Goal: Information Seeking & Learning: Learn about a topic

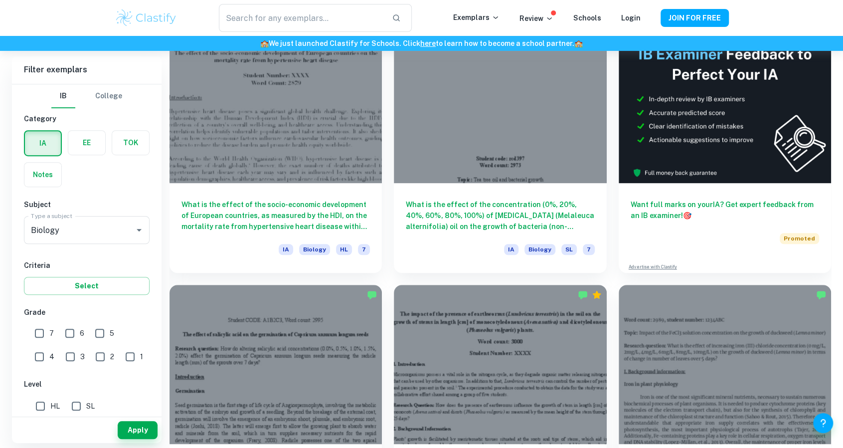
scroll to position [313, 0]
click at [53, 398] on label "HL" at bounding box center [44, 406] width 29 height 20
click at [50, 398] on input "HL" at bounding box center [40, 406] width 20 height 20
checkbox input "true"
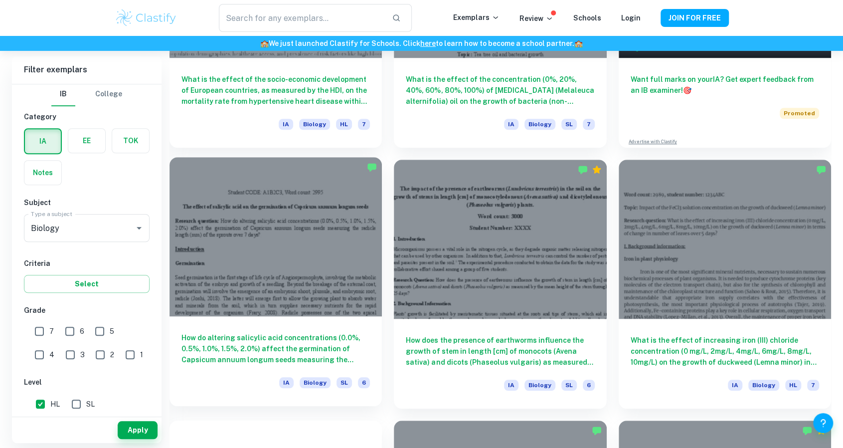
scroll to position [444, 0]
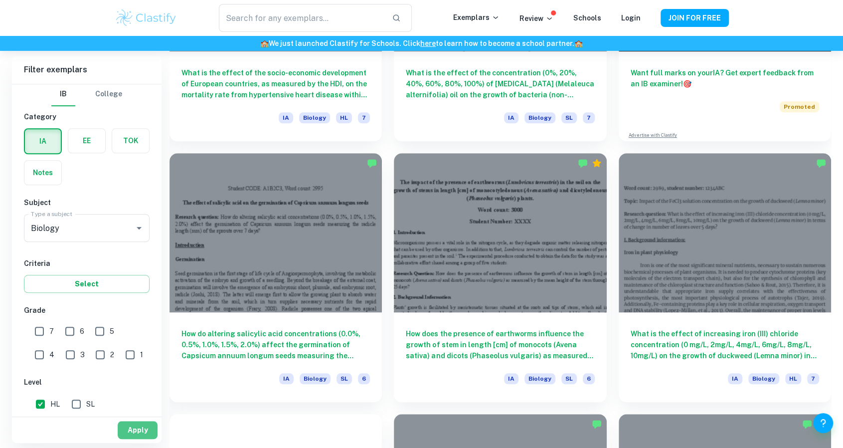
click at [134, 428] on button "Apply" at bounding box center [138, 430] width 40 height 18
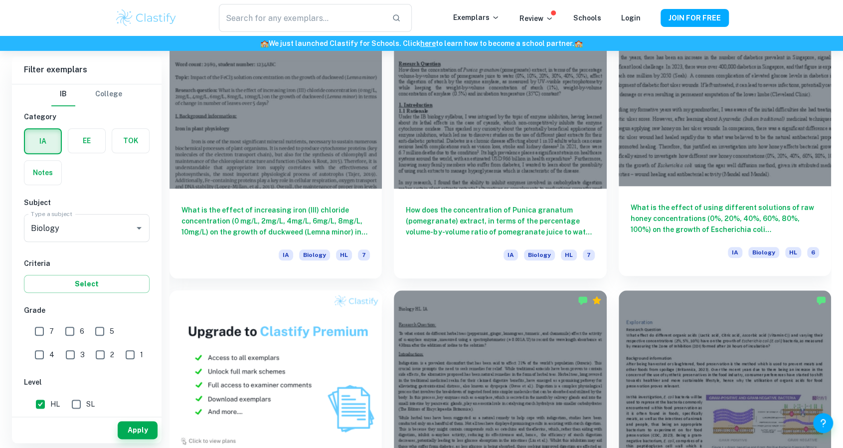
scroll to position [489, 0]
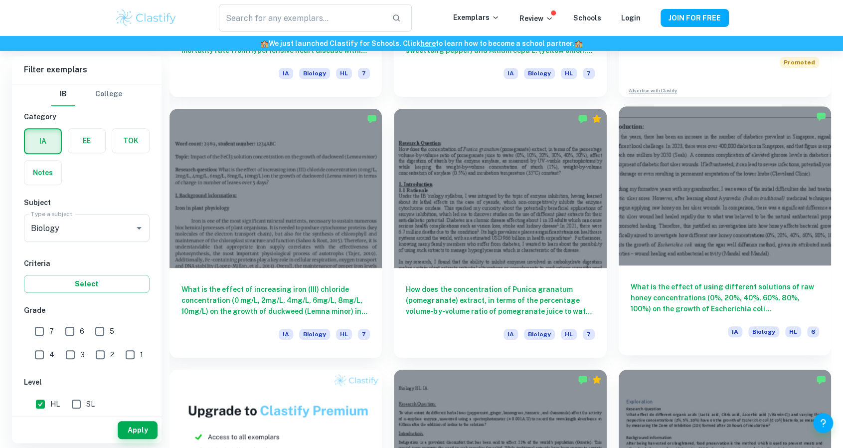
click at [682, 281] on h6 "What is the effect of using different solutions of raw honey concentrations (0%…" at bounding box center [725, 297] width 189 height 33
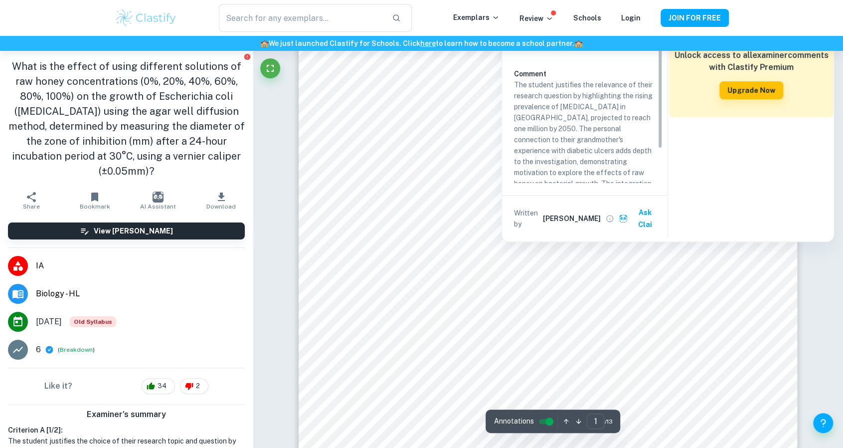
scroll to position [220, 0]
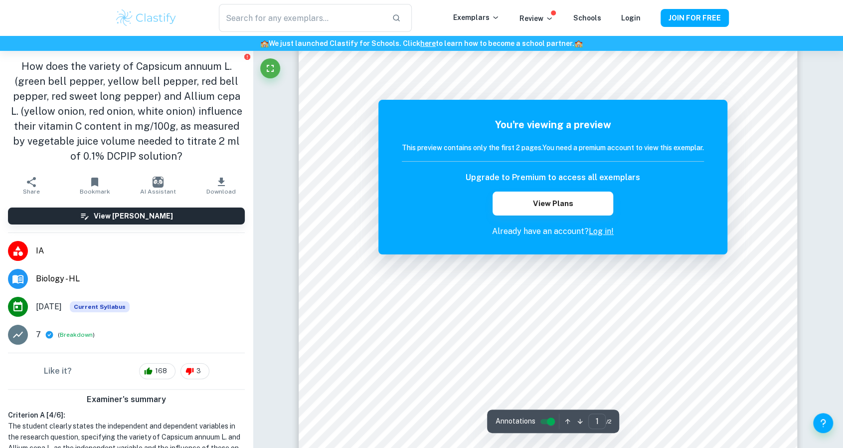
scroll to position [64, 0]
